Goal: Find specific fact: Find specific fact

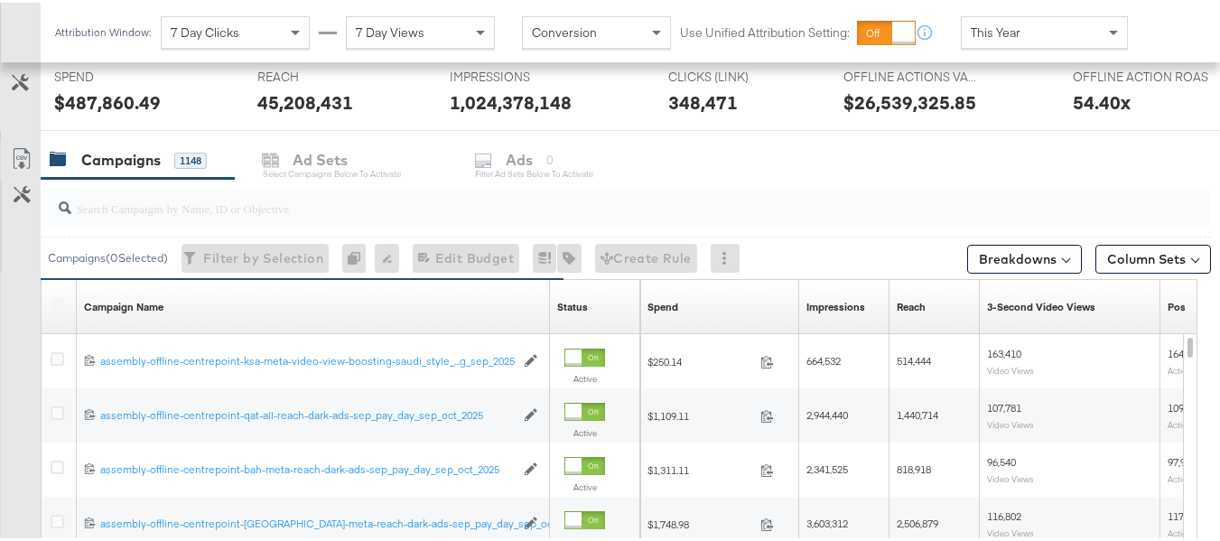
scroll to position [542, 0]
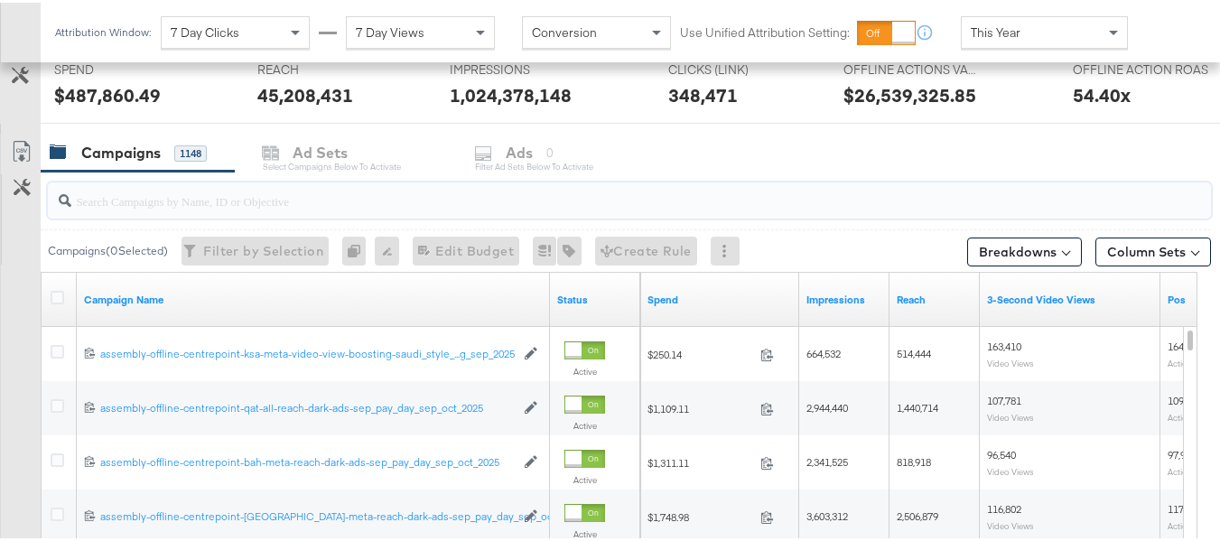
click at [148, 197] on input "search" at bounding box center [589, 190] width 1037 height 35
paste input "assembly-offline-centrepoint-ksa-meta-reach-dark-ads-sep_pay_day_sep_oct_2025"
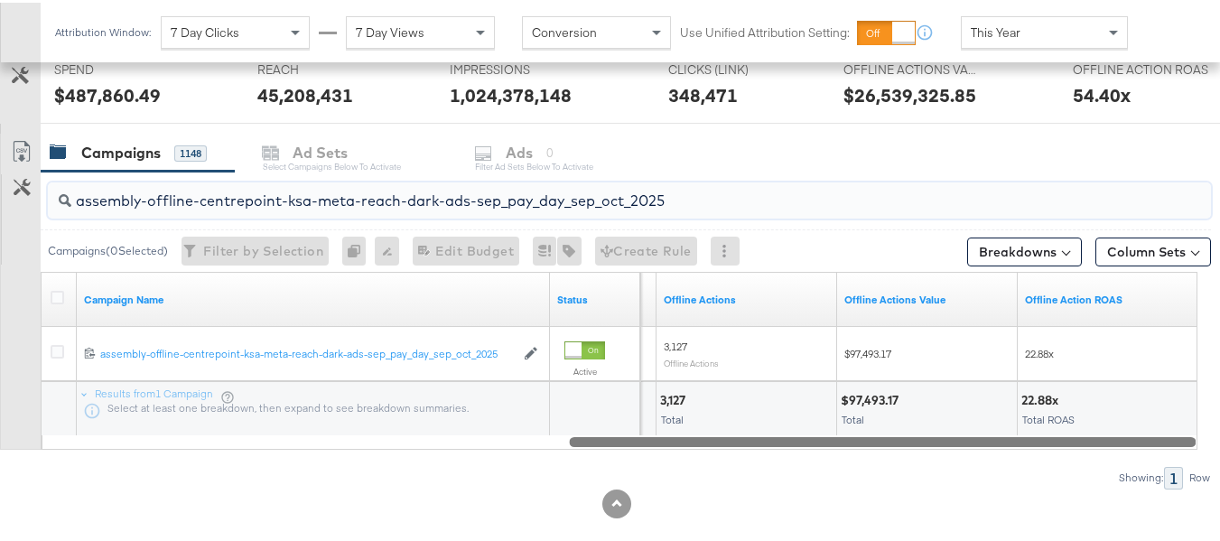
drag, startPoint x: 375, startPoint y: 441, endPoint x: 1057, endPoint y: 442, distance: 681.9
click at [1057, 442] on div at bounding box center [882, 438] width 627 height 15
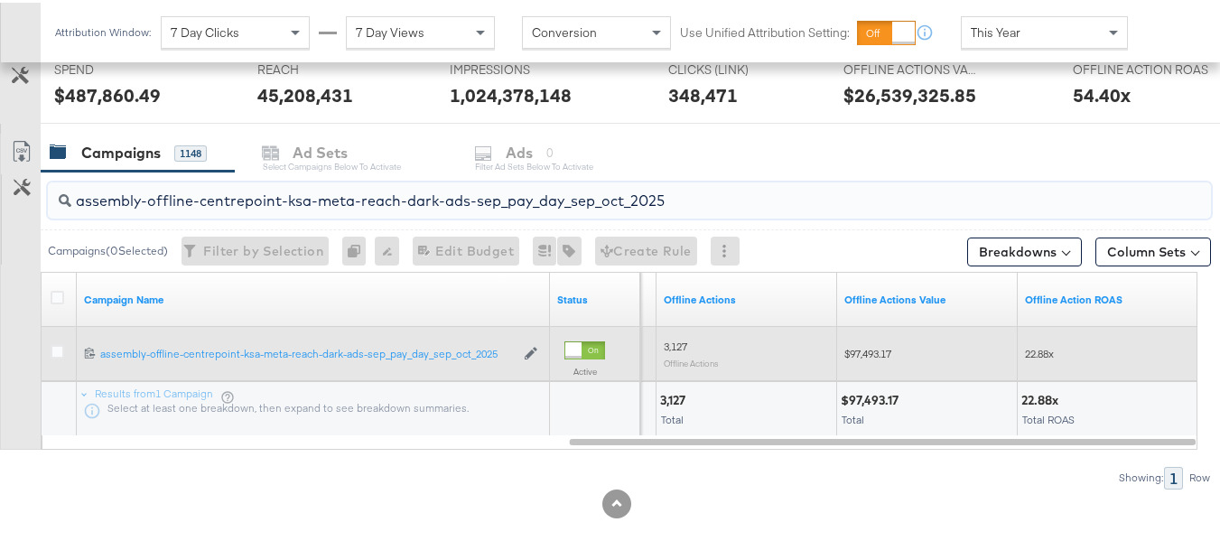
click at [864, 353] on span "$97,493.17" at bounding box center [867, 351] width 47 height 14
copy span "97,493.17"
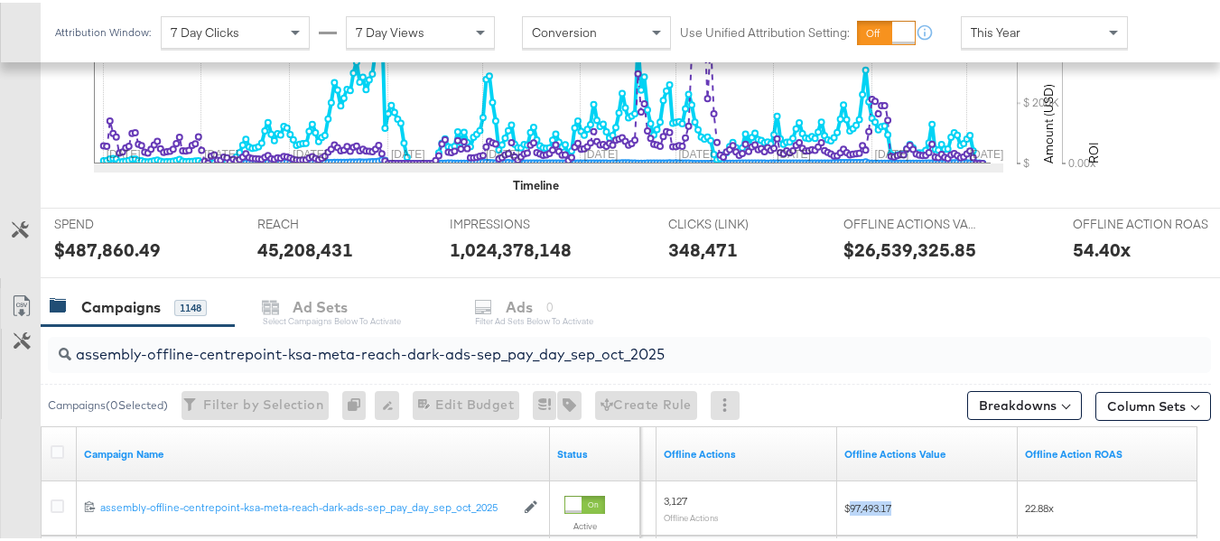
scroll to position [696, 0]
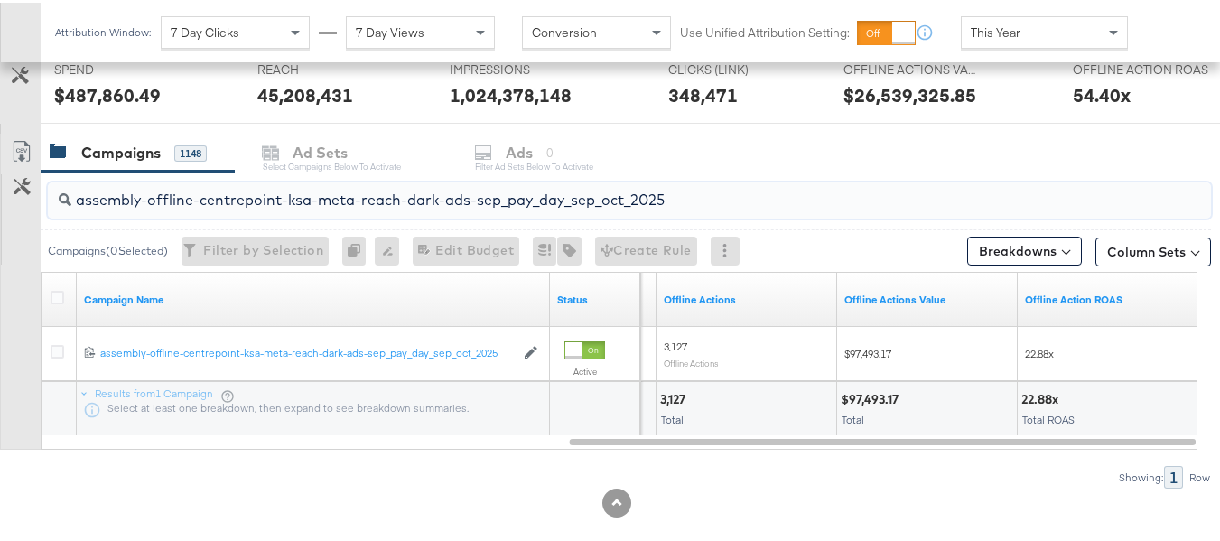
click at [368, 200] on input "assembly-offline-centrepoint-ksa-meta-reach-dark-ads-sep_pay_day_sep_oct_2025" at bounding box center [589, 189] width 1037 height 35
paste input "video-view"
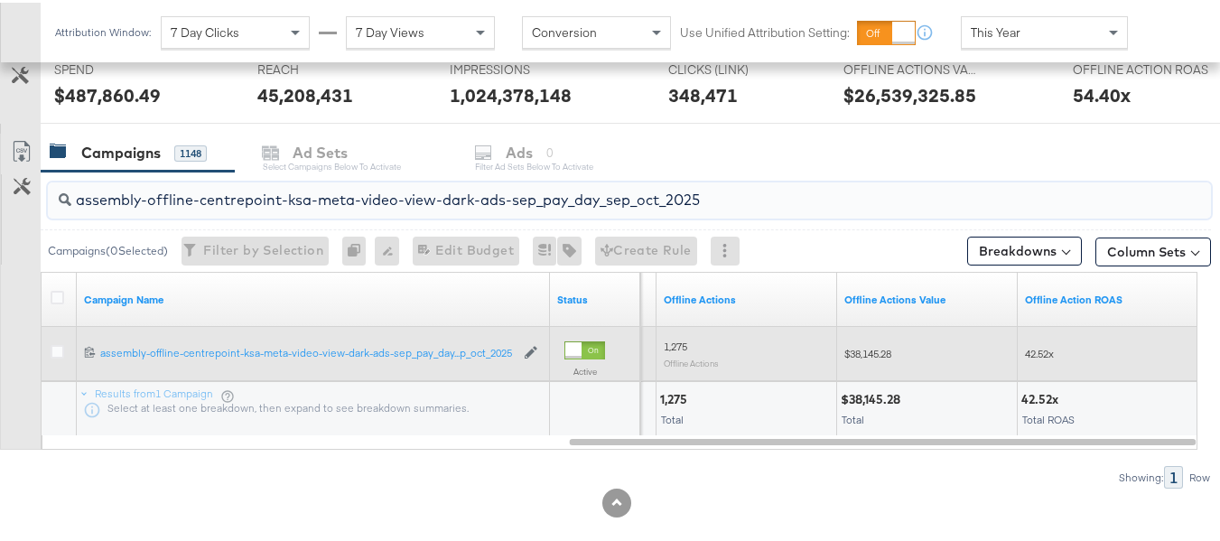
click at [881, 352] on span "$38,145.28" at bounding box center [867, 351] width 47 height 14
copy span "38,145.28"
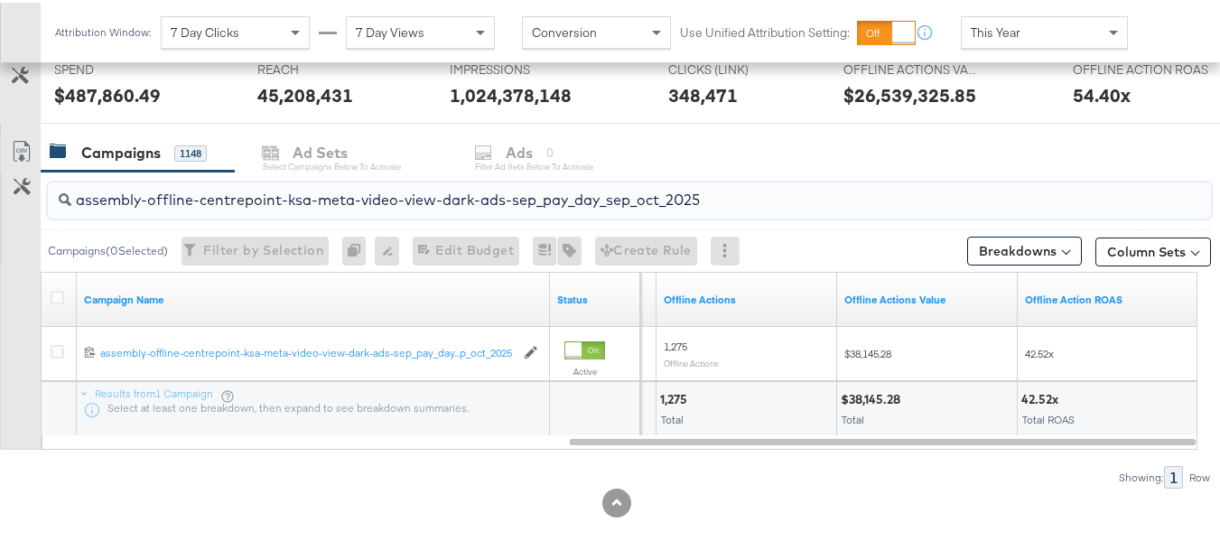
click at [520, 197] on input "assembly-offline-centrepoint-ksa-meta-video-view-dark-ads-sep_pay_day_sep_oct_2…" at bounding box center [589, 189] width 1037 height 35
paste input "uae-meta-reach"
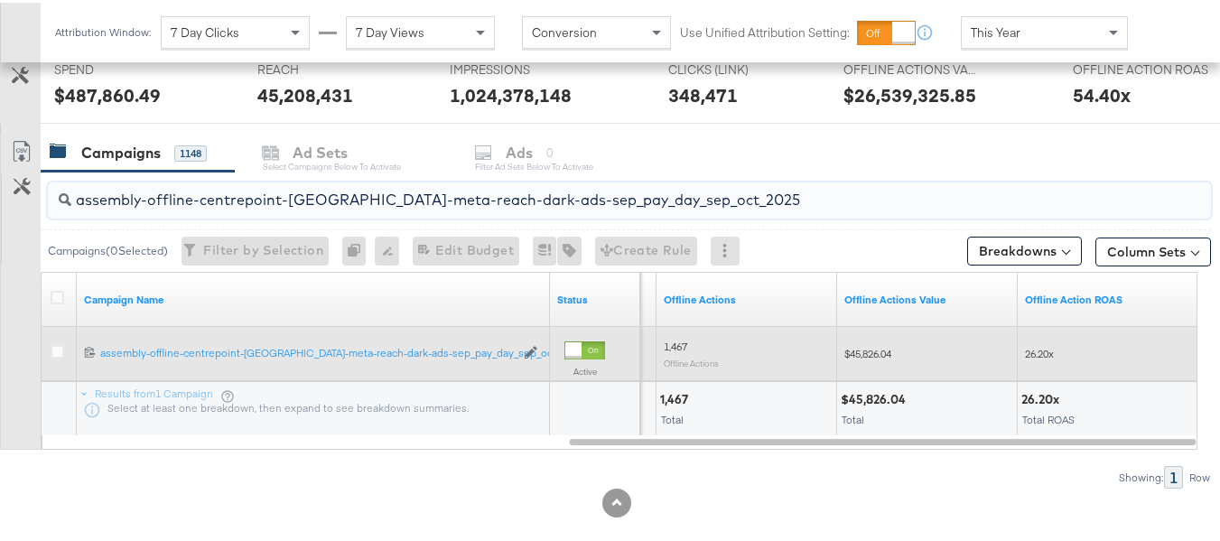
click at [874, 350] on span "$45,826.04" at bounding box center [867, 351] width 47 height 14
copy span "45,826.04"
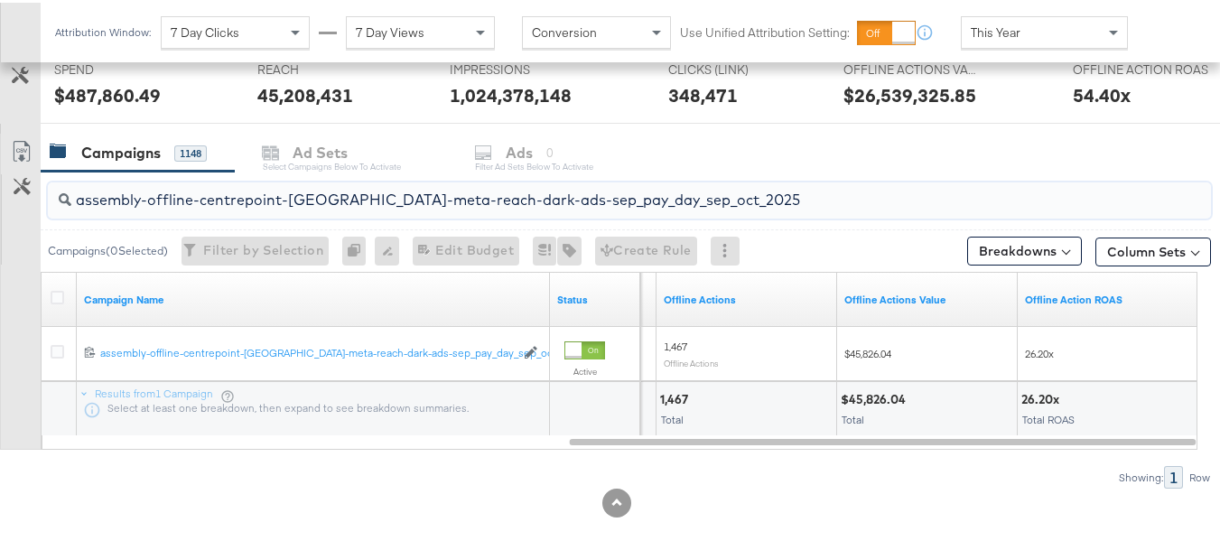
click at [335, 191] on input "assembly-offline-centrepoint-[GEOGRAPHIC_DATA]-meta-reach-dark-ads-sep_pay_day_…" at bounding box center [589, 189] width 1037 height 35
paste input "kwt"
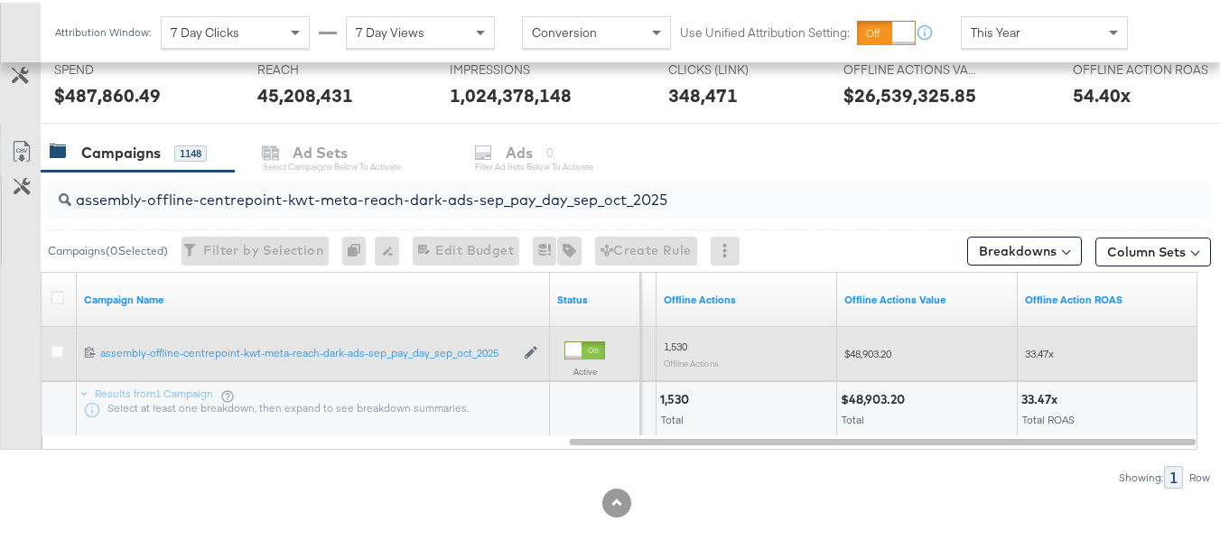
click at [868, 351] on span "$48,903.20" at bounding box center [867, 351] width 47 height 14
copy span "48,903.20"
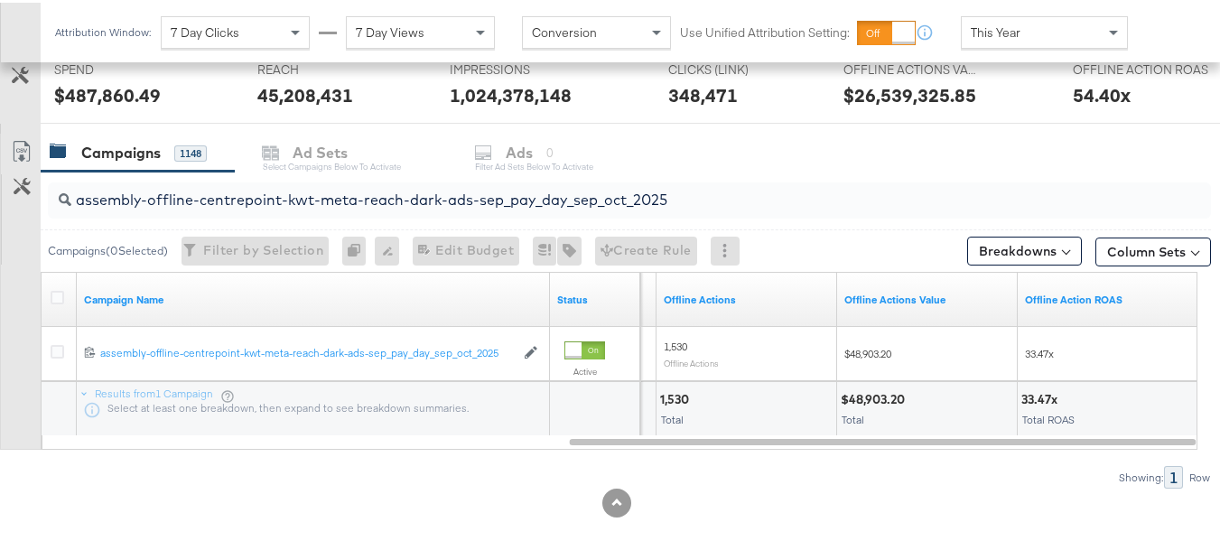
click at [443, 200] on input "assembly-offline-centrepoint-kwt-meta-reach-dark-ads-sep_pay_day_sep_oct_2025" at bounding box center [589, 189] width 1037 height 35
paste input "bah"
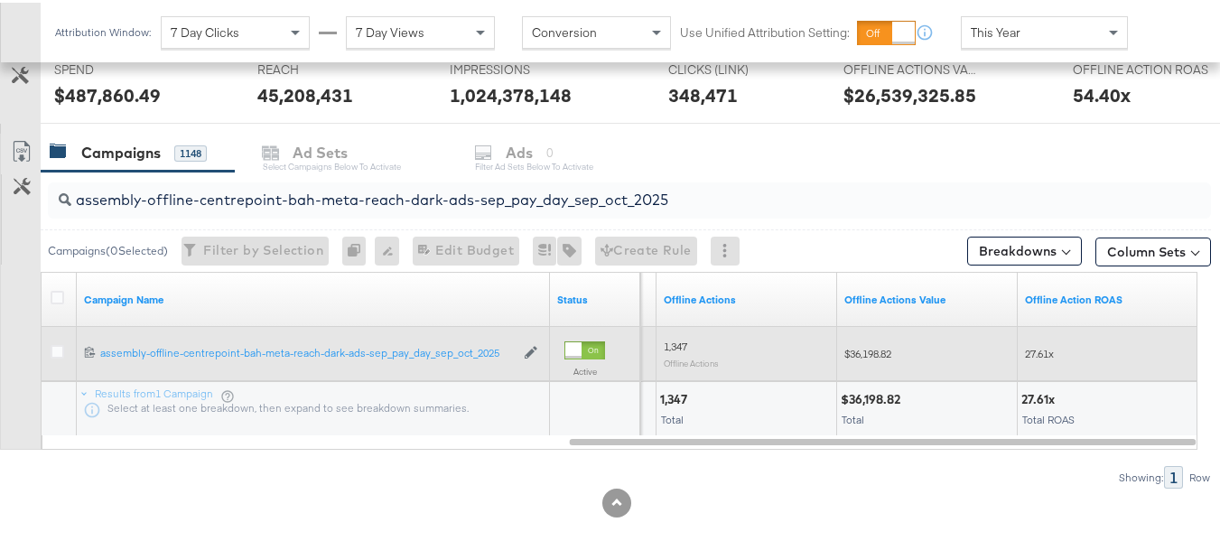
click at [874, 350] on span "$36,198.82" at bounding box center [867, 351] width 47 height 14
copy span "36,198.82"
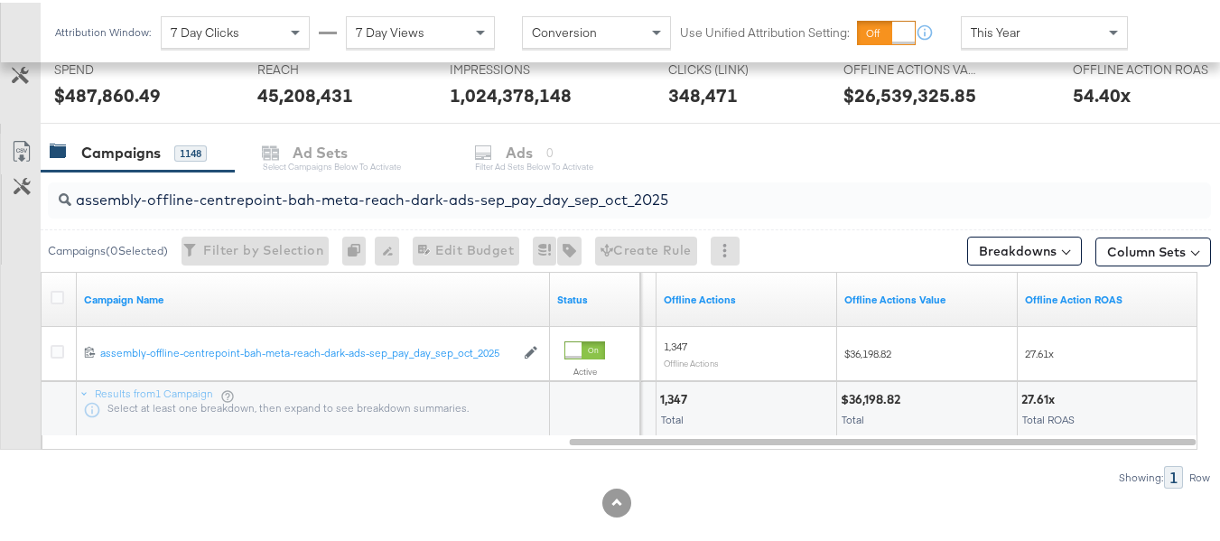
click at [350, 207] on input "assembly-offline-centrepoint-bah-meta-reach-dark-ads-sep_pay_day_sep_oct_2025" at bounding box center [589, 189] width 1037 height 35
paste input "qat-all"
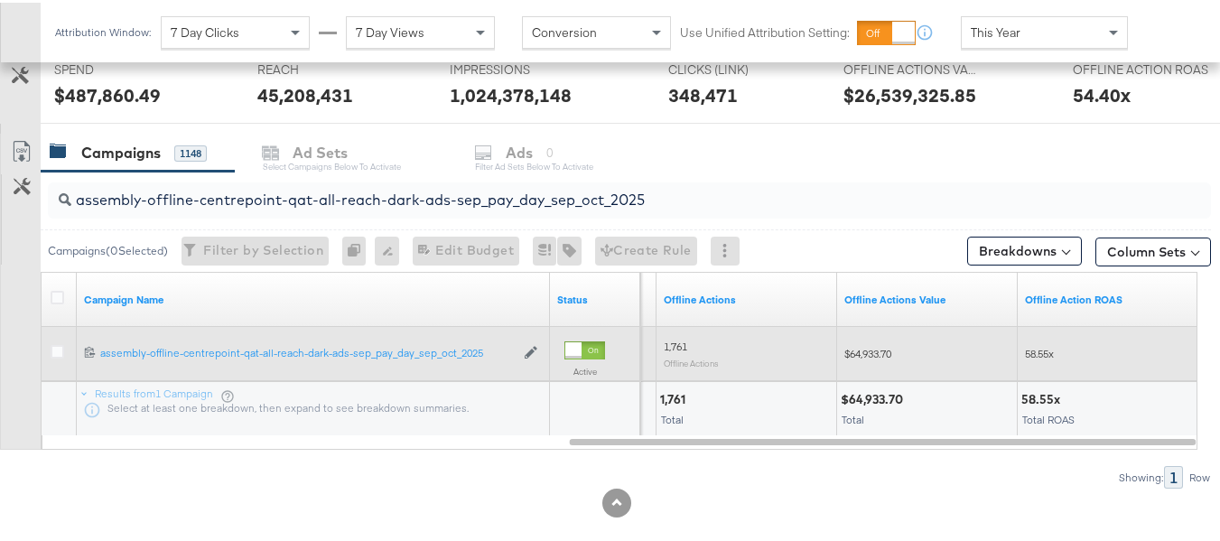
click at [871, 350] on span "$64,933.70" at bounding box center [867, 351] width 47 height 14
copy span "64,933.70"
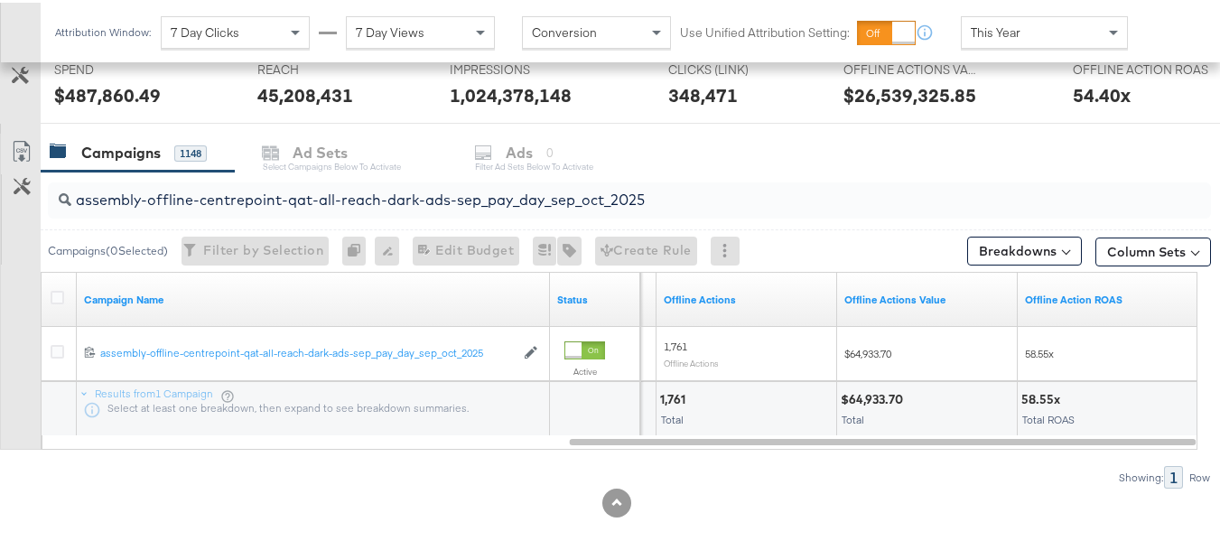
click at [369, 194] on input "assembly-offline-centrepoint-qat-all-reach-dark-ads-sep_pay_day_sep_oct_2025" at bounding box center [589, 189] width 1037 height 35
paste input "oman-meta"
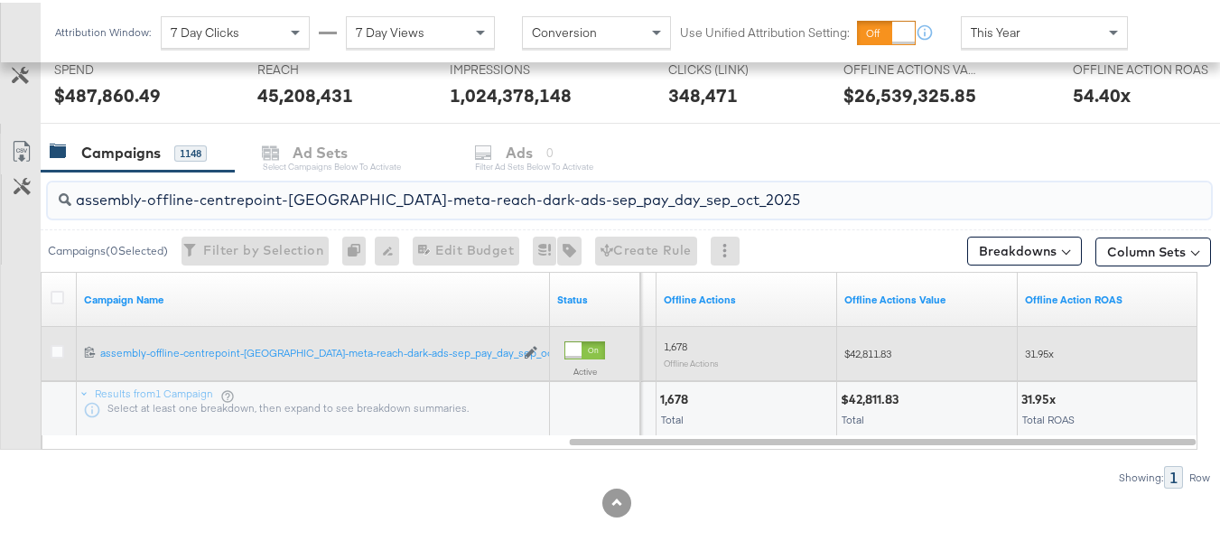
type input "assembly-offline-centrepoint-[GEOGRAPHIC_DATA]-meta-reach-dark-ads-sep_pay_day_…"
click at [872, 351] on span "$42,811.83" at bounding box center [867, 351] width 47 height 14
copy span "42,811.83"
